Goal: Find contact information: Find contact information

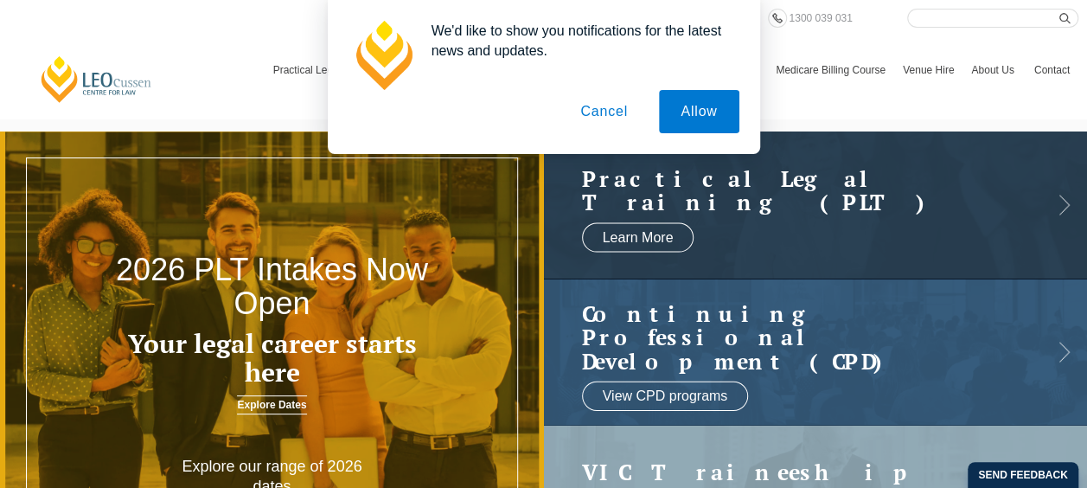
click at [605, 112] on button "Cancel" at bounding box center [604, 111] width 91 height 43
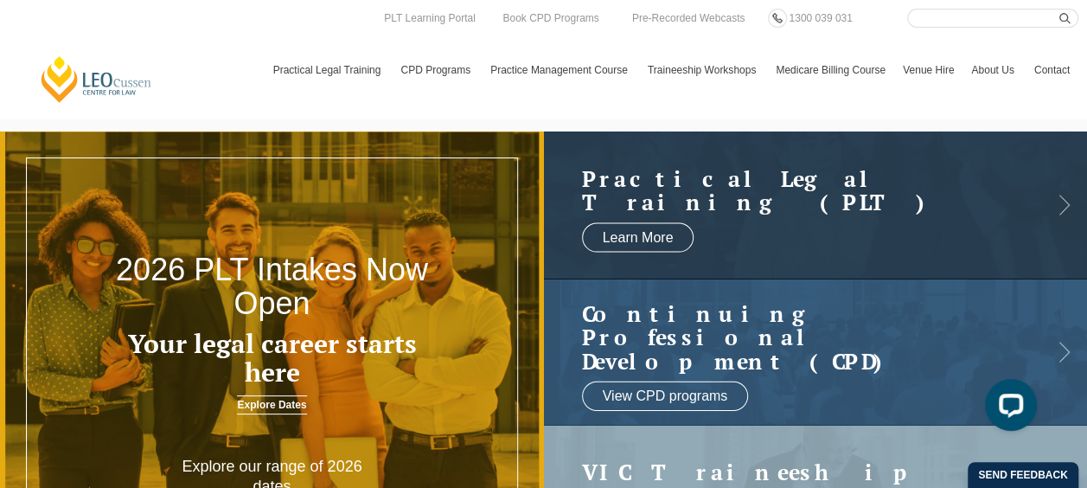
click at [1063, 63] on link "Contact" at bounding box center [1051, 70] width 53 height 50
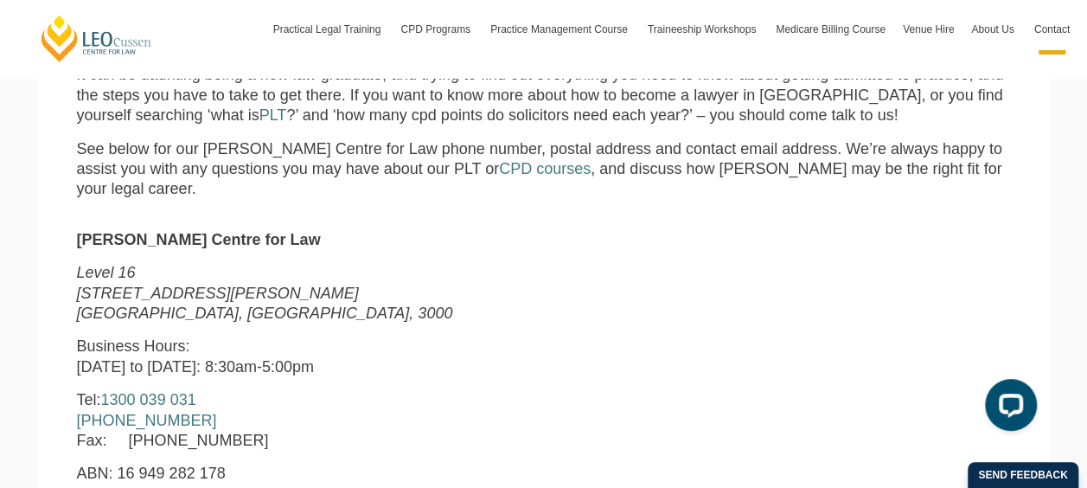
scroll to position [517, 0]
